Goal: Book appointment/travel/reservation

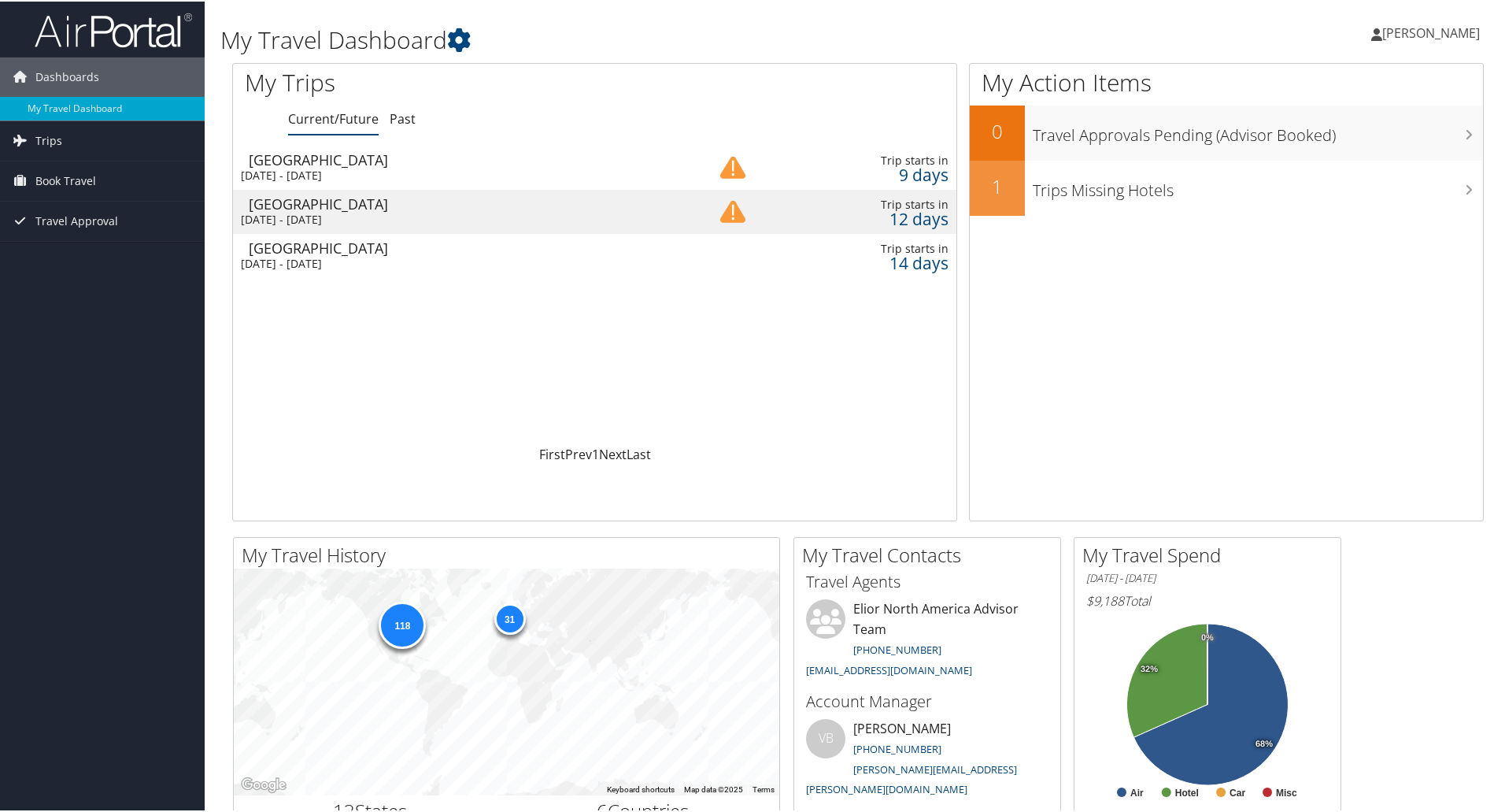
click at [468, 260] on div "[DATE] - [DATE]" at bounding box center [453, 262] width 424 height 14
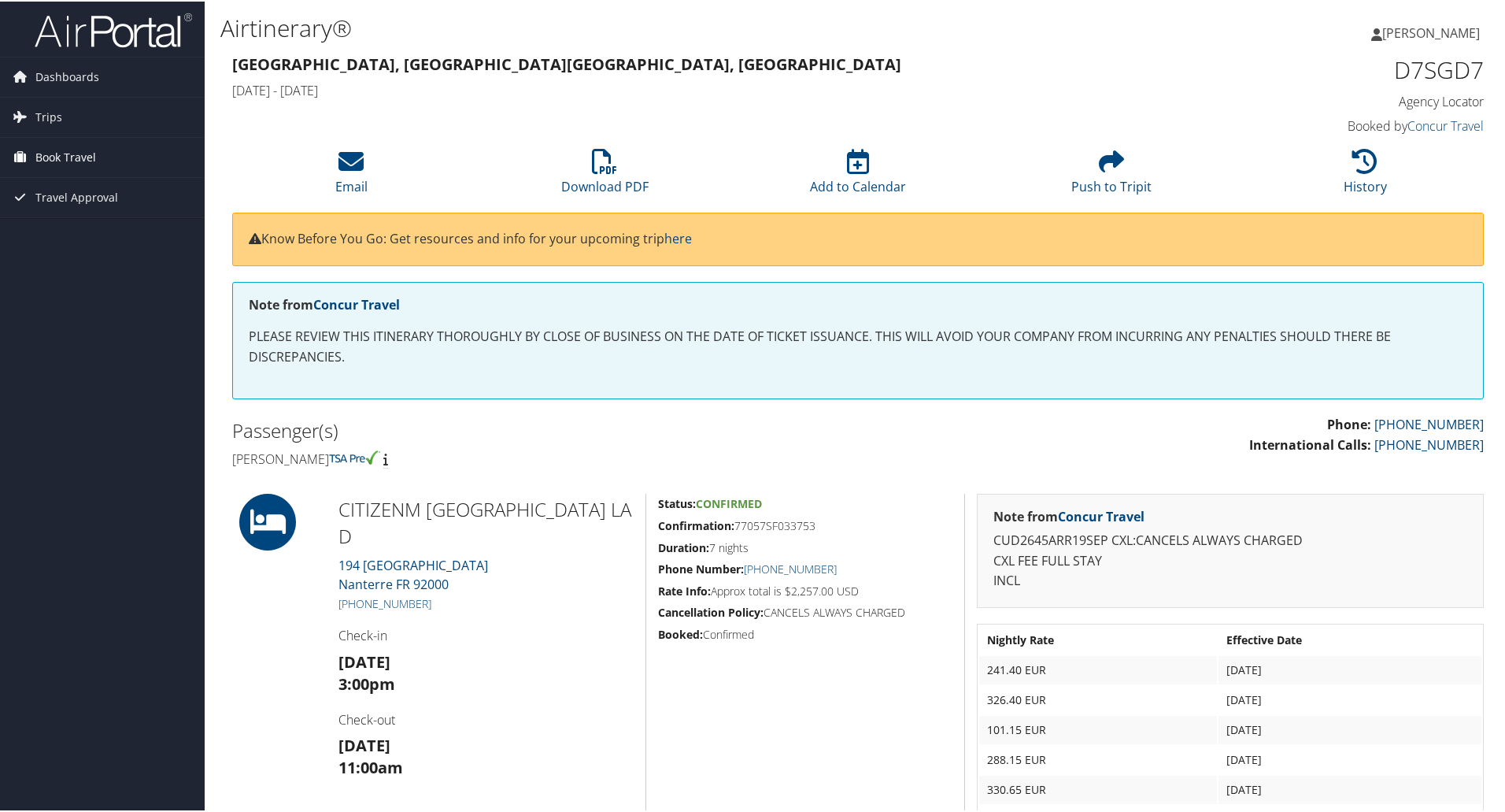
click at [78, 159] on span "Book Travel" at bounding box center [66, 156] width 61 height 40
click at [77, 236] on link "Book/Manage Online Trips" at bounding box center [102, 234] width 205 height 24
